Goal: Transaction & Acquisition: Register for event/course

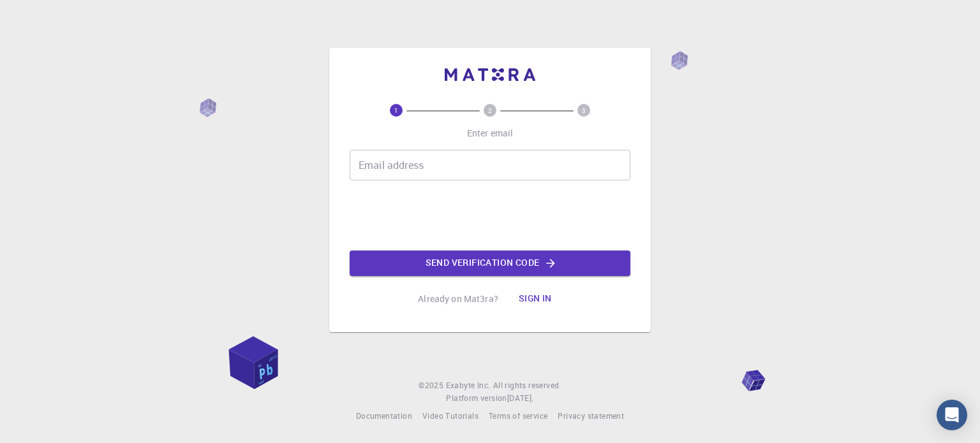
click at [382, 163] on input "Email address" at bounding box center [490, 165] width 281 height 31
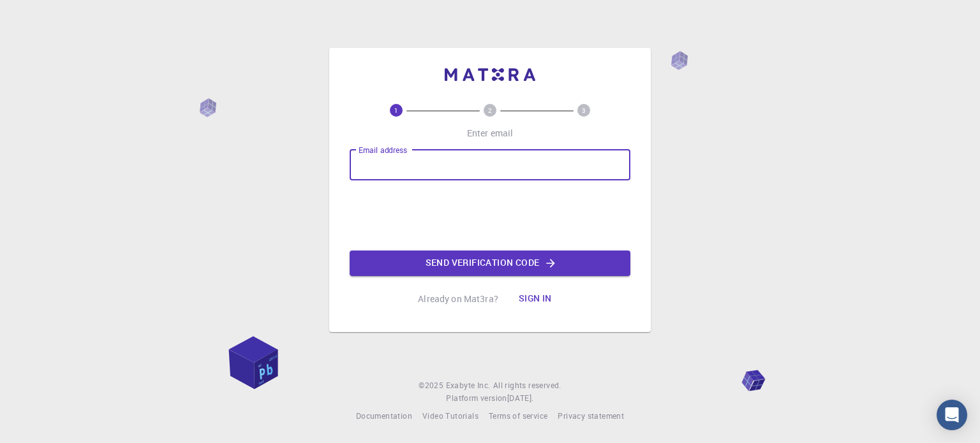
type input "soumyadeep785@gmail.com"
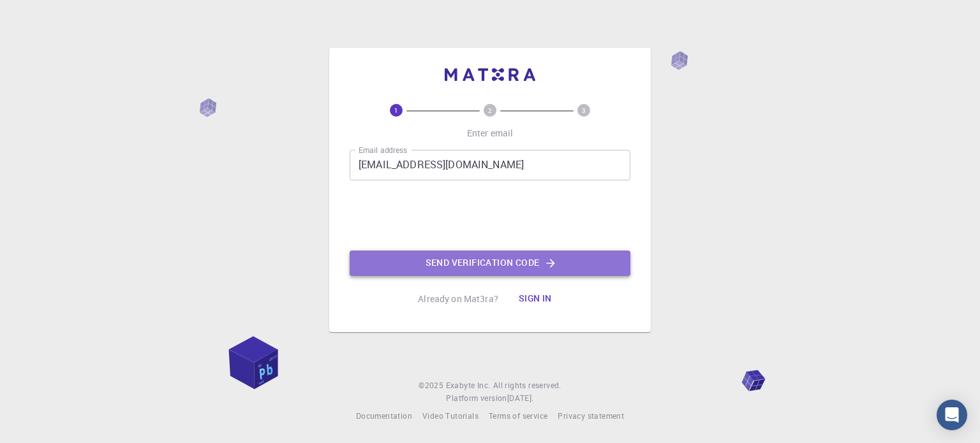
click at [448, 256] on button "Send verification code" at bounding box center [490, 264] width 281 height 26
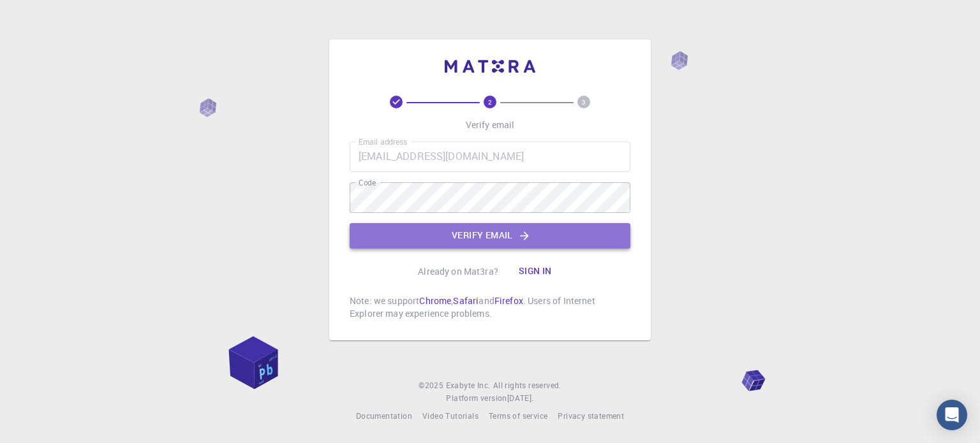
click at [406, 234] on button "Verify email" at bounding box center [490, 236] width 281 height 26
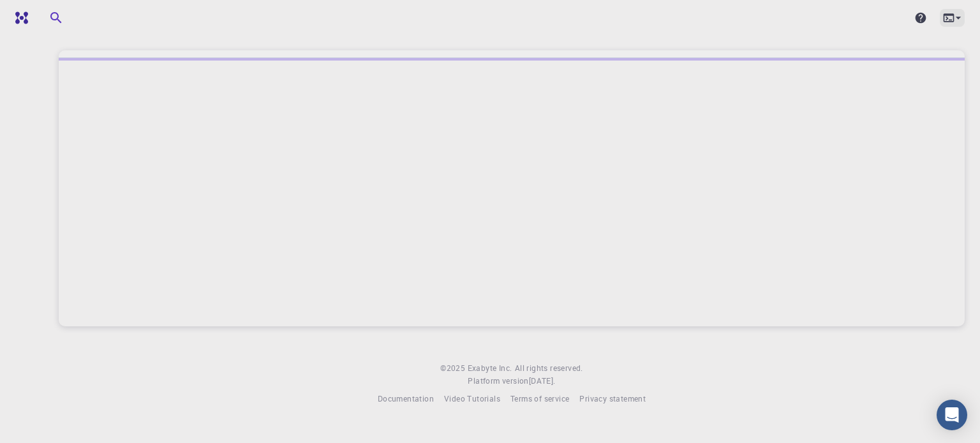
click at [952, 21] on icon at bounding box center [958, 17] width 13 height 13
click at [959, 19] on div at bounding box center [490, 221] width 980 height 443
click at [959, 19] on icon at bounding box center [958, 17] width 13 height 13
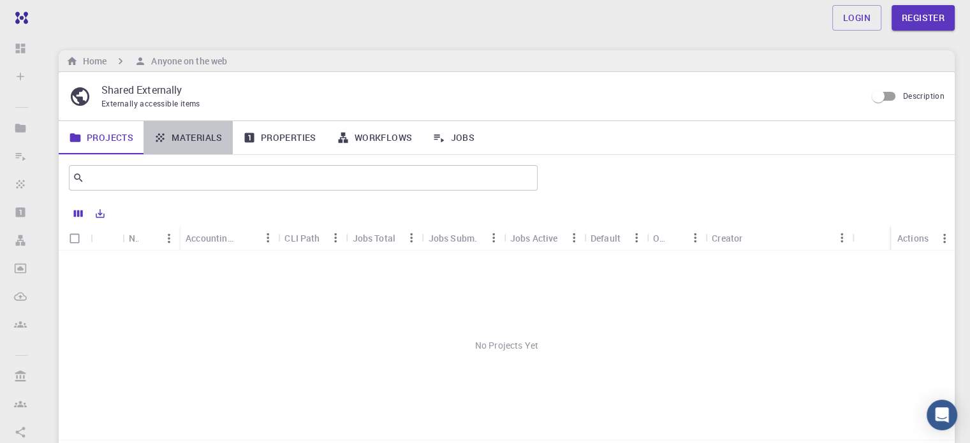
click at [194, 128] on link "Materials" at bounding box center [188, 137] width 89 height 33
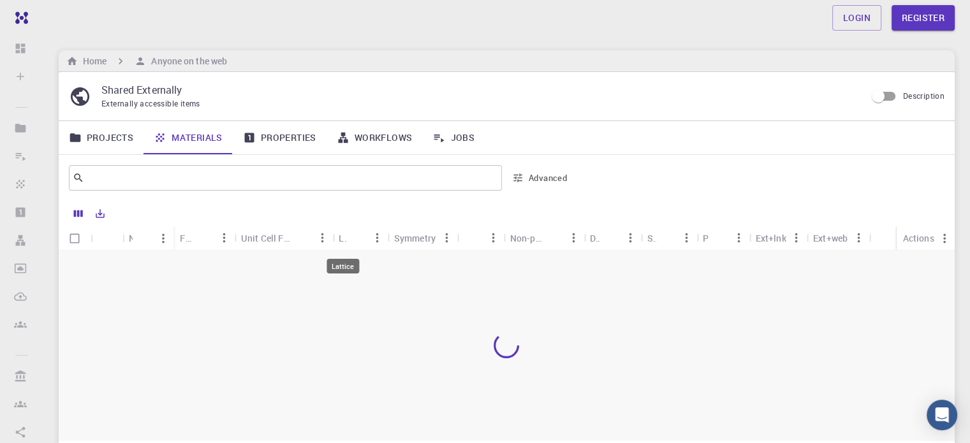
click at [345, 242] on div "Lattice" at bounding box center [343, 238] width 8 height 25
click at [409, 240] on div "Symmetry" at bounding box center [414, 238] width 41 height 25
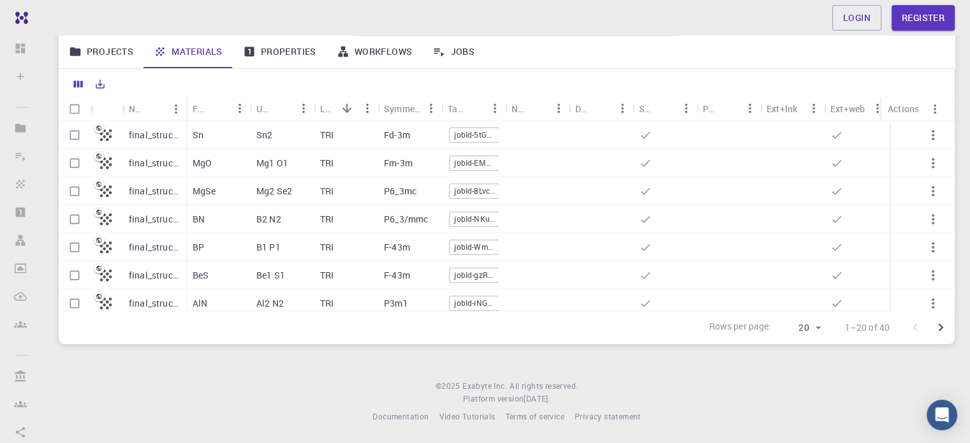
click at [408, 136] on p "Fd-3m" at bounding box center [397, 135] width 26 height 13
